Goal: Navigation & Orientation: Find specific page/section

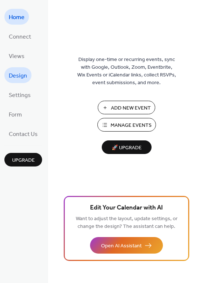
click at [16, 76] on span "Design" at bounding box center [18, 75] width 18 height 11
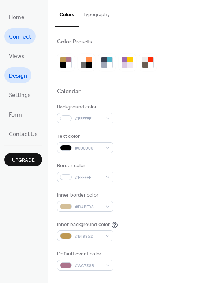
click at [19, 38] on span "Connect" at bounding box center [20, 36] width 22 height 11
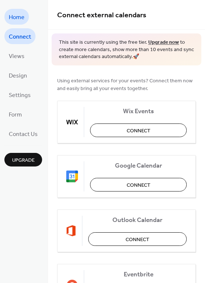
click at [16, 20] on span "Home" at bounding box center [17, 17] width 16 height 11
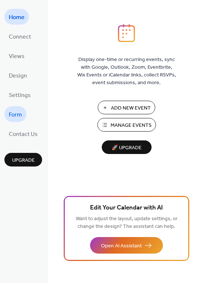
click at [17, 113] on span "Form" at bounding box center [15, 114] width 13 height 11
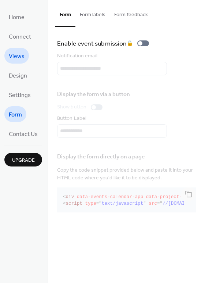
click at [17, 56] on span "Views" at bounding box center [17, 56] width 16 height 11
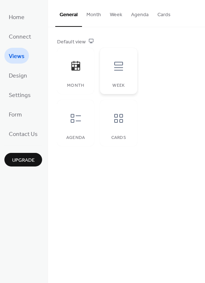
click at [119, 74] on div at bounding box center [119, 66] width 22 height 22
